Goal: Find specific page/section: Find specific page/section

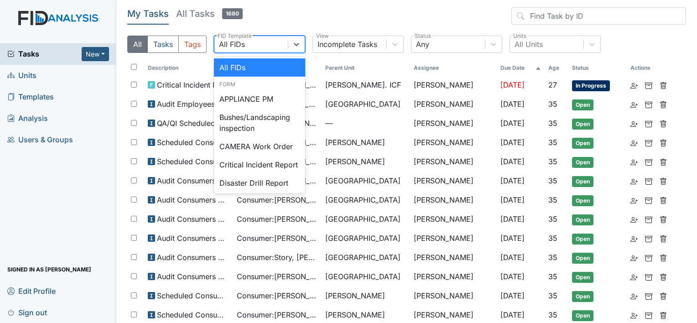
click at [274, 42] on div "All FIDs" at bounding box center [250, 44] width 73 height 16
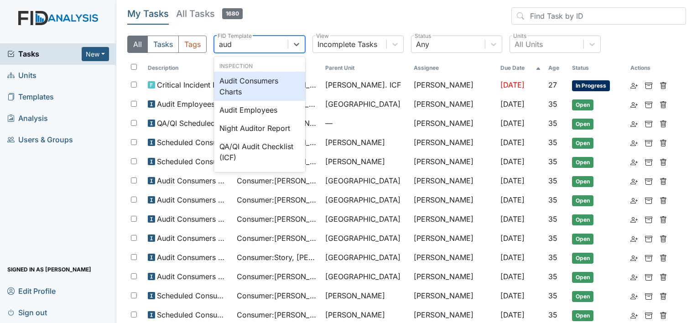
type input "audi"
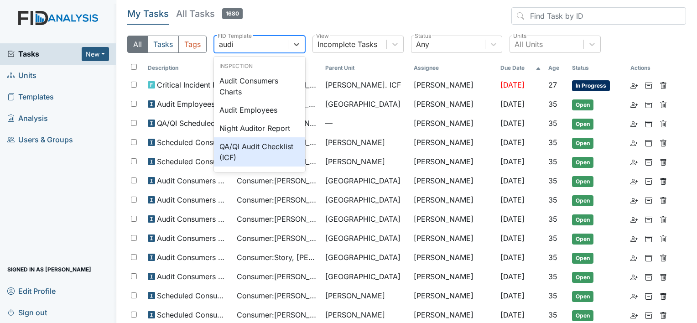
click at [287, 155] on div "QA/QI Audit Checklist (ICF)" at bounding box center [259, 151] width 91 height 29
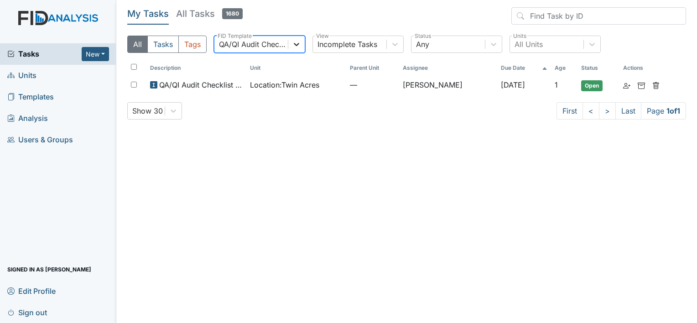
click at [297, 47] on icon at bounding box center [296, 44] width 9 height 9
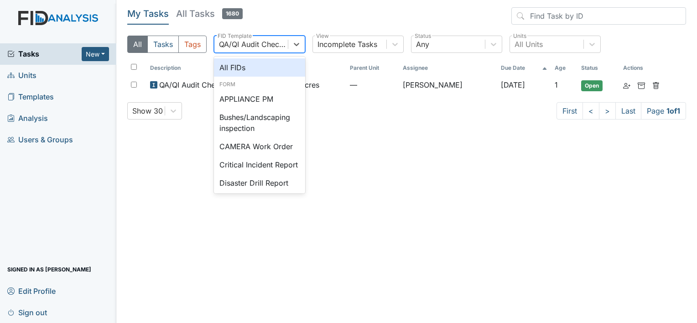
click at [261, 62] on div "All FIDs" at bounding box center [259, 67] width 91 height 18
